Goal: Navigation & Orientation: Understand site structure

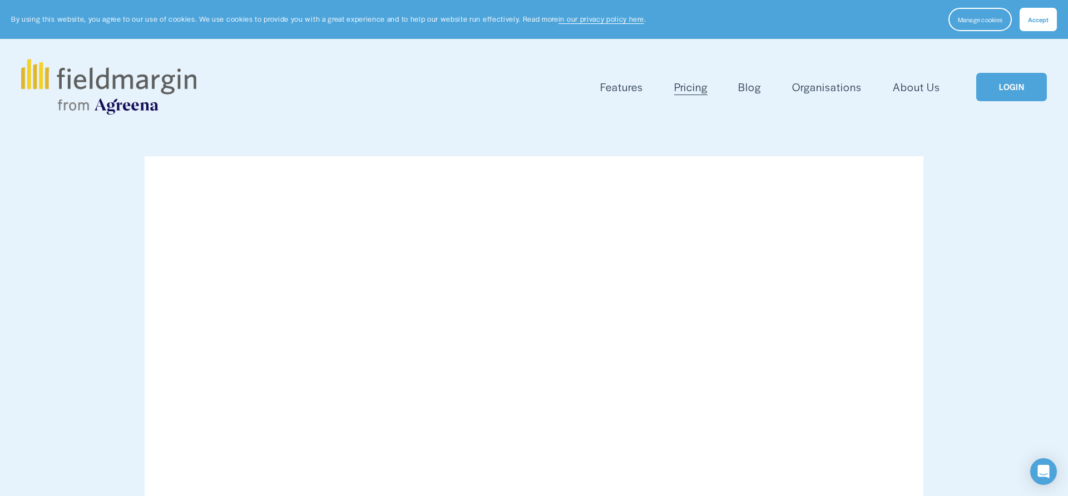
click at [1029, 88] on link "LOGIN" at bounding box center [1012, 87] width 70 height 28
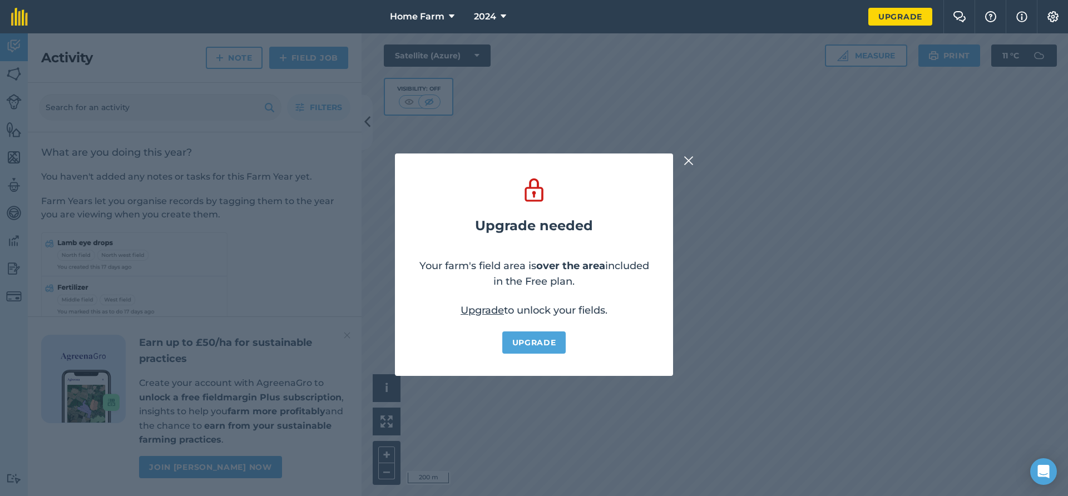
click at [687, 164] on img at bounding box center [689, 160] width 10 height 13
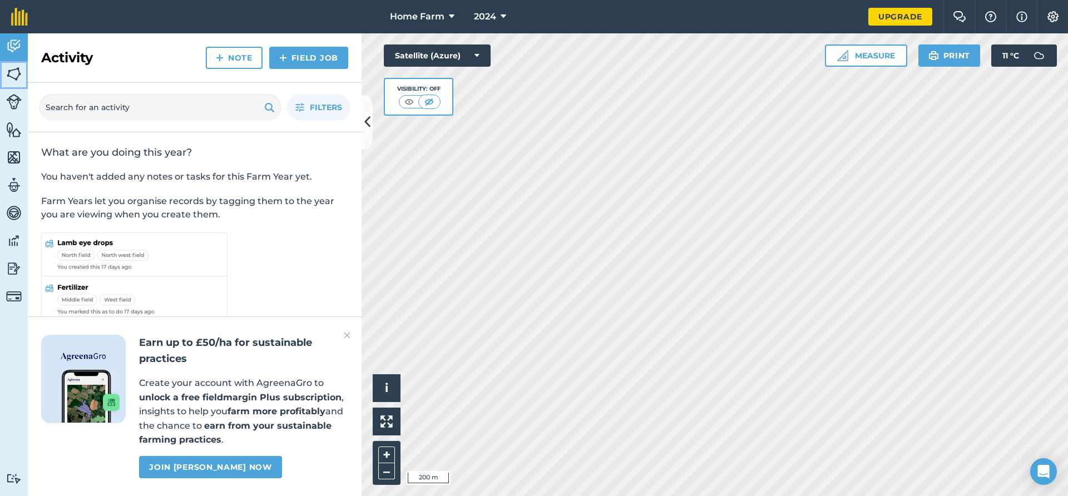
click at [11, 73] on img at bounding box center [14, 74] width 16 height 17
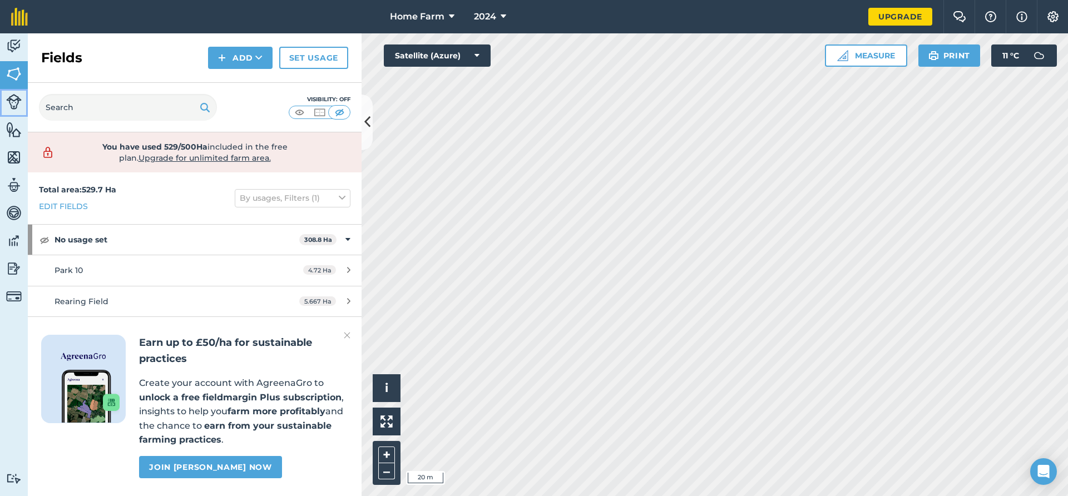
click at [11, 101] on img at bounding box center [14, 102] width 16 height 16
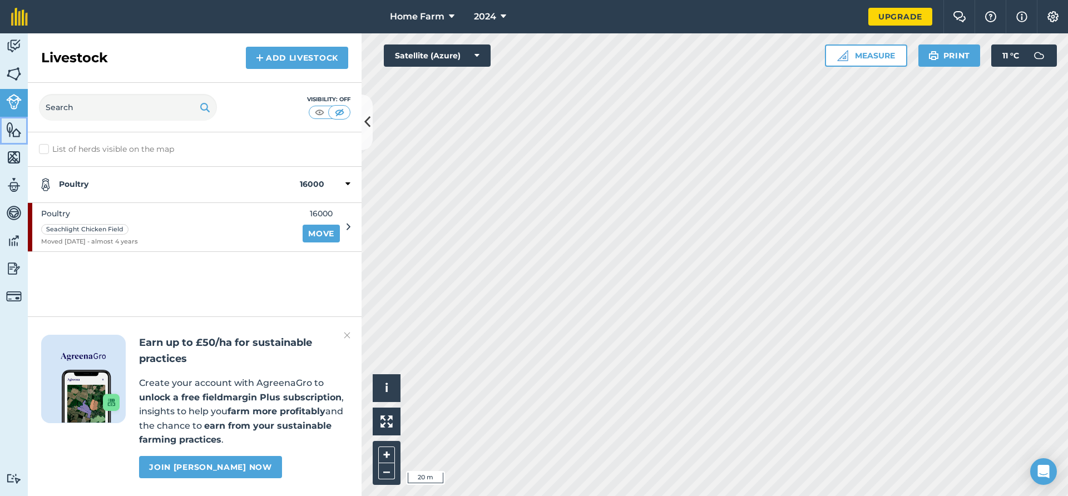
click at [13, 130] on img at bounding box center [14, 129] width 16 height 17
